Goal: Information Seeking & Learning: Learn about a topic

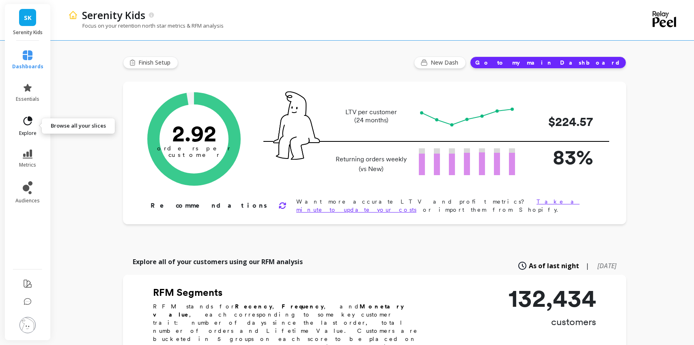
click at [20, 125] on link "explore" at bounding box center [27, 125] width 31 height 21
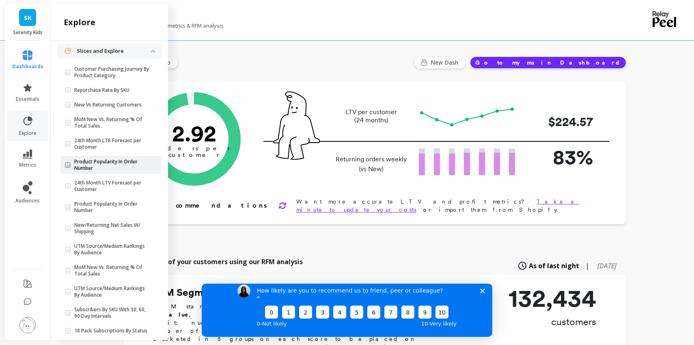
scroll to position [55, 0]
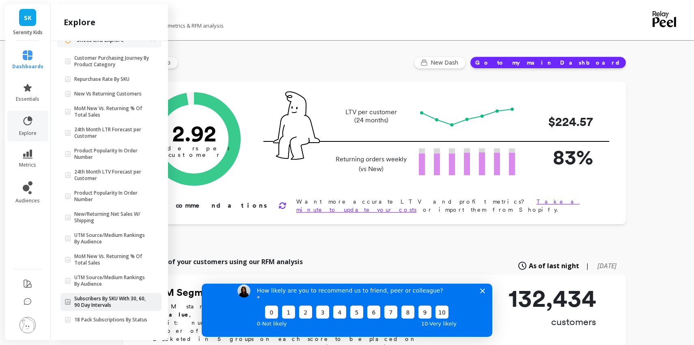
click at [109, 304] on p "Subscribers By SKU With 30, 60, 90 Day Intervals" at bounding box center [112, 301] width 77 height 13
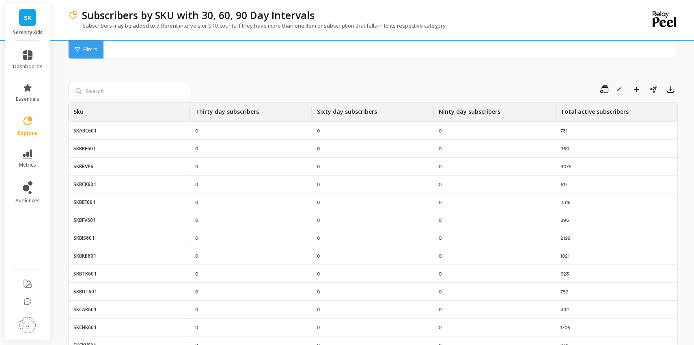
click at [72, 44] on div "Filters" at bounding box center [86, 50] width 35 height 18
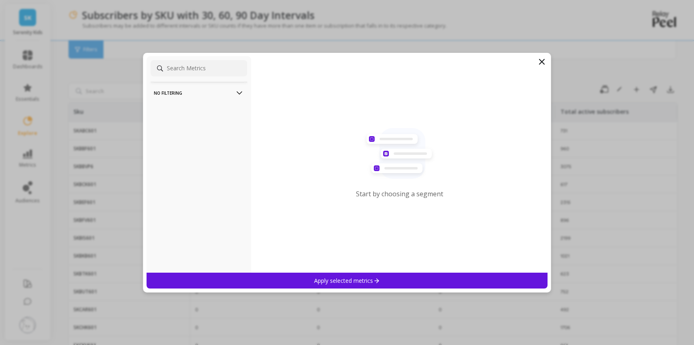
click at [540, 63] on icon at bounding box center [541, 61] width 5 height 5
